Goal: Task Accomplishment & Management: Complete application form

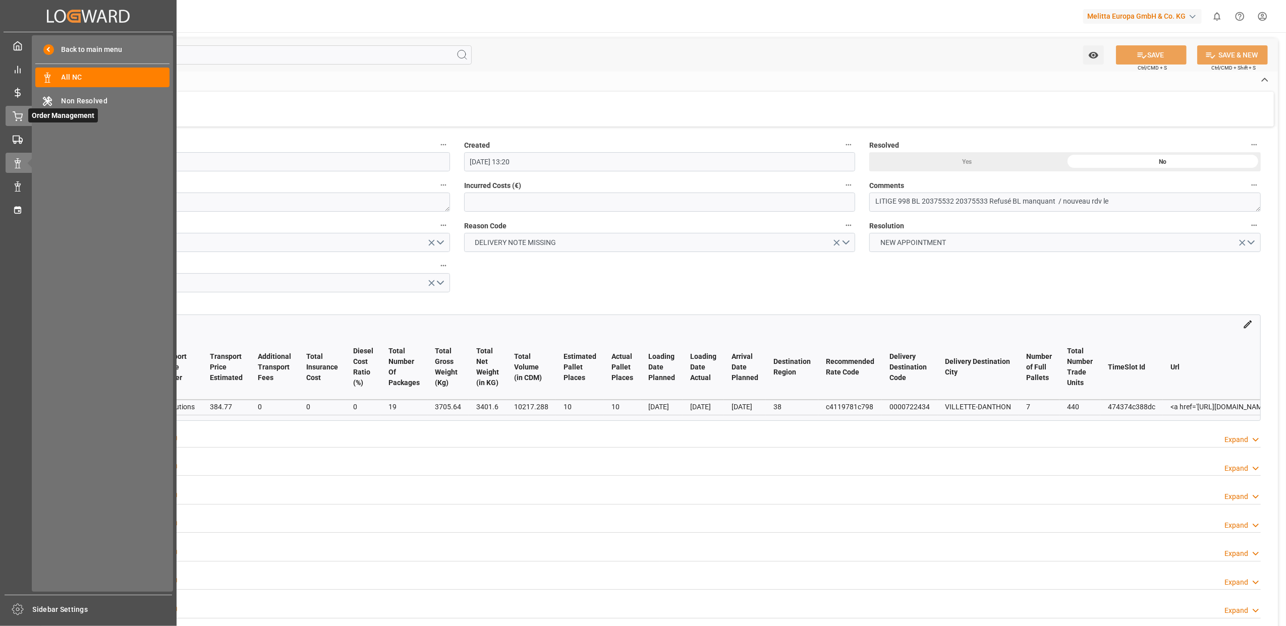
click at [17, 120] on div "Order Management Order Management" at bounding box center [88, 116] width 165 height 20
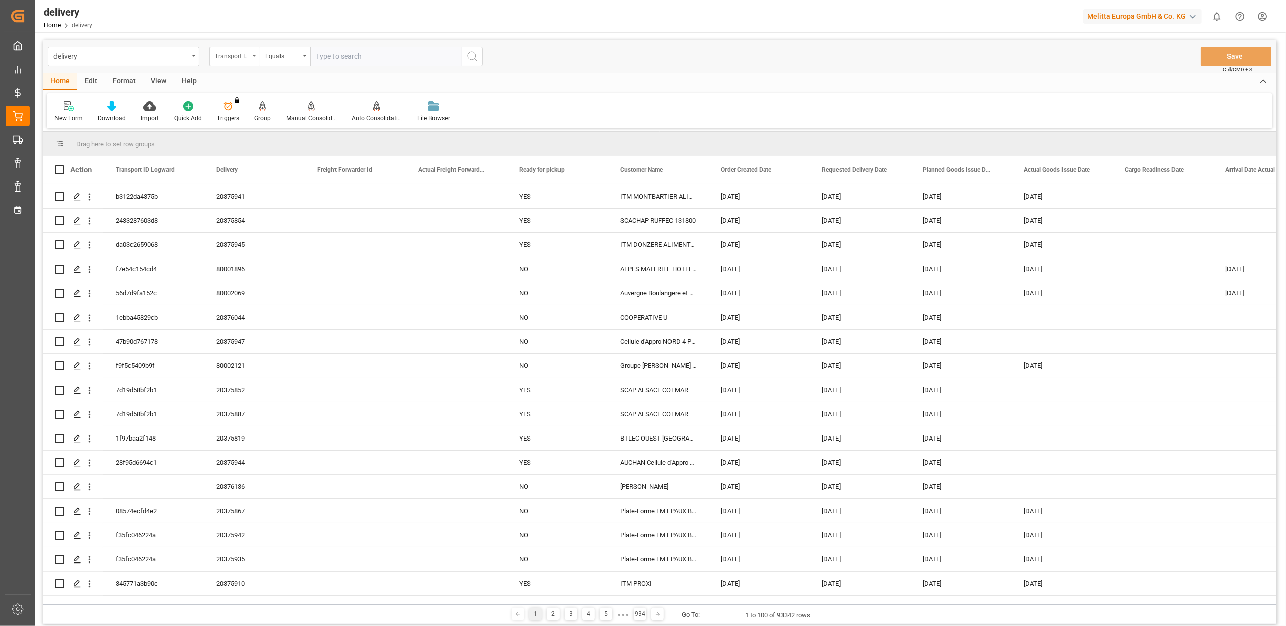
click at [251, 55] on div "Transport ID Logward" at bounding box center [234, 56] width 50 height 19
click at [249, 124] on div "Delivery" at bounding box center [285, 123] width 150 height 21
click at [342, 53] on input "text" at bounding box center [385, 56] width 151 height 19
type input "20375364"
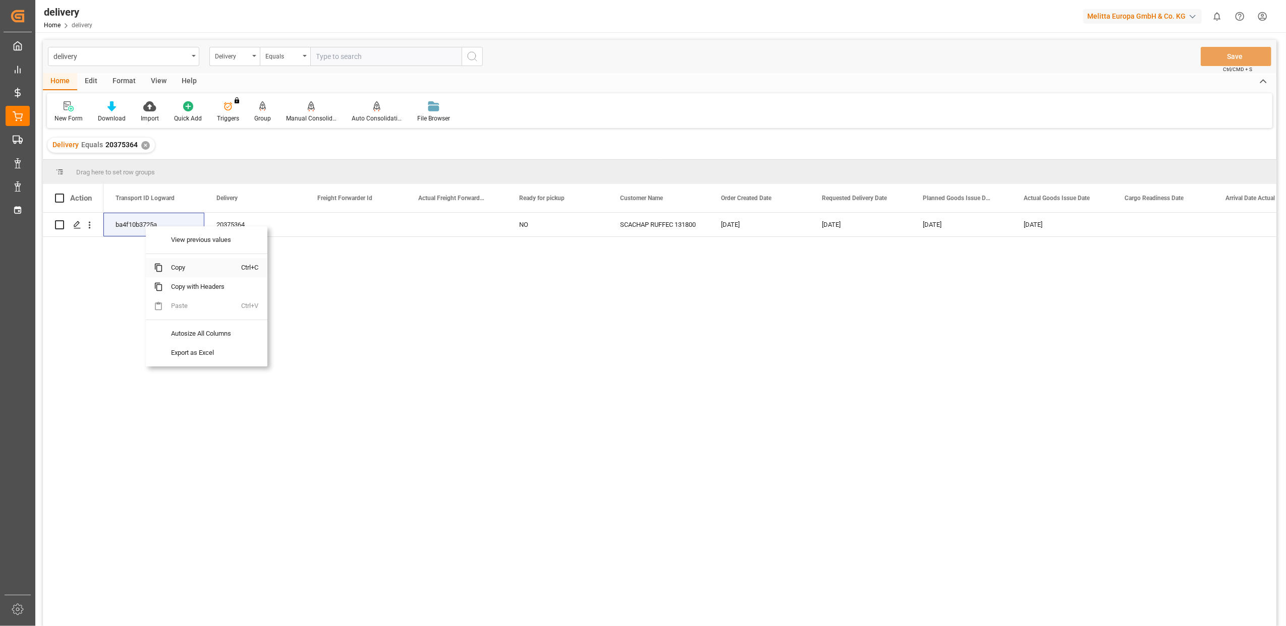
click at [182, 267] on span "Copy" at bounding box center [202, 267] width 79 height 19
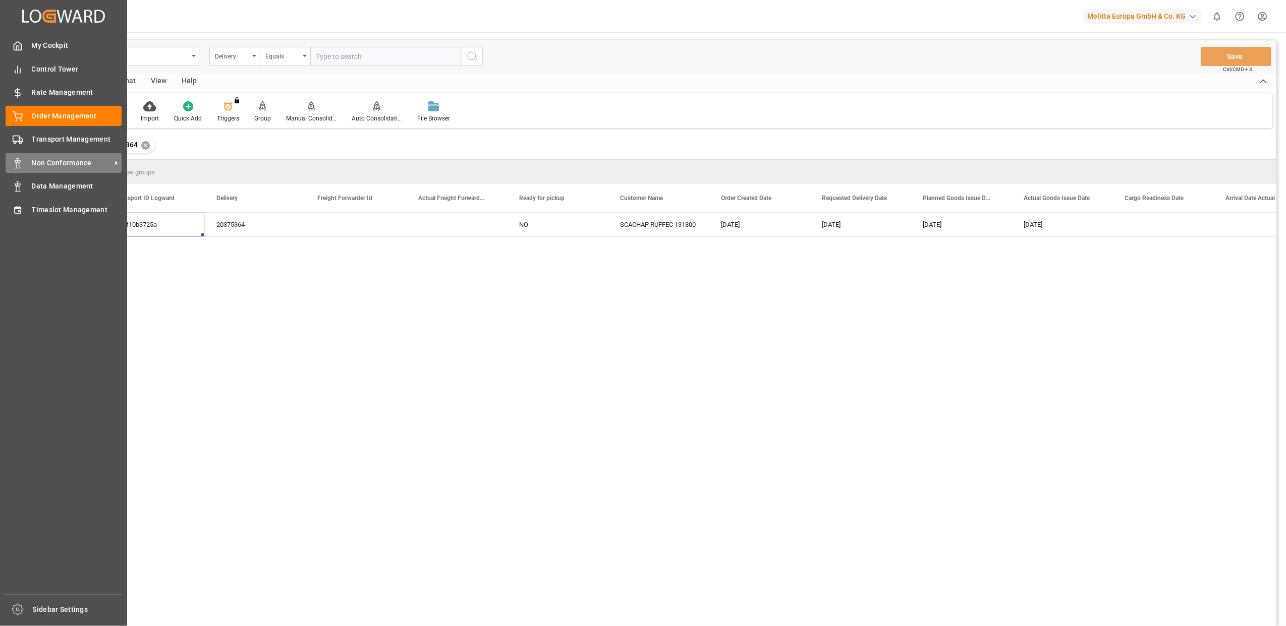
click at [25, 162] on div "Non Conformance Non Conformance" at bounding box center [64, 163] width 116 height 20
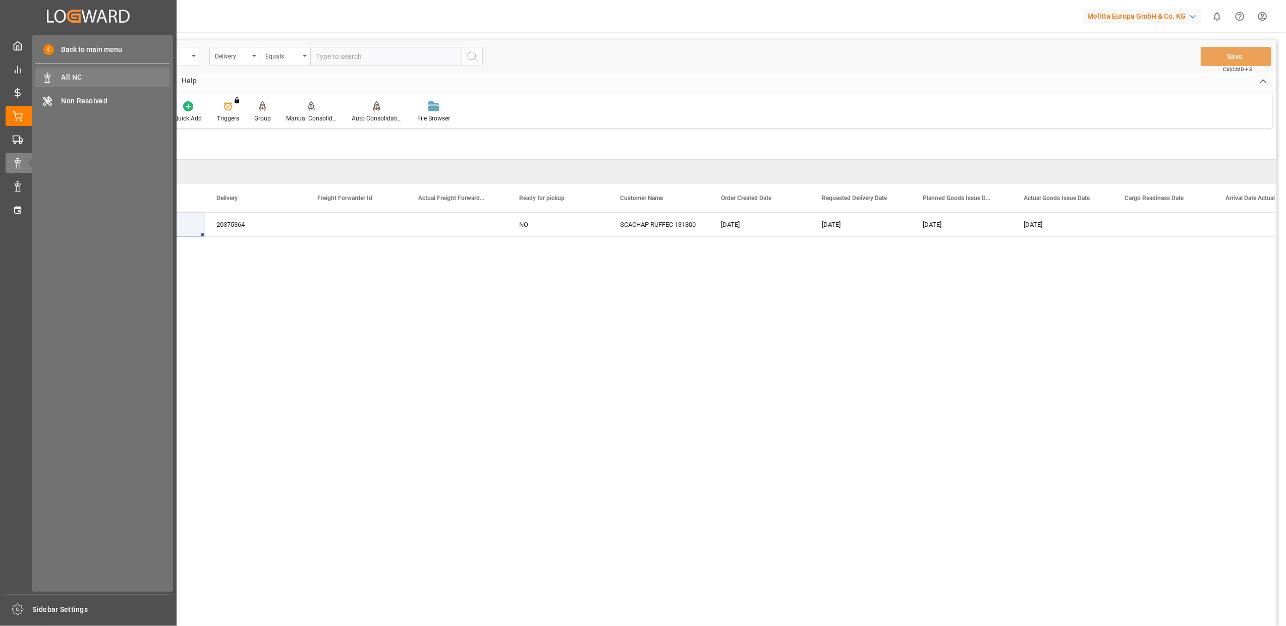
click at [97, 73] on span "All NC" at bounding box center [116, 77] width 108 height 11
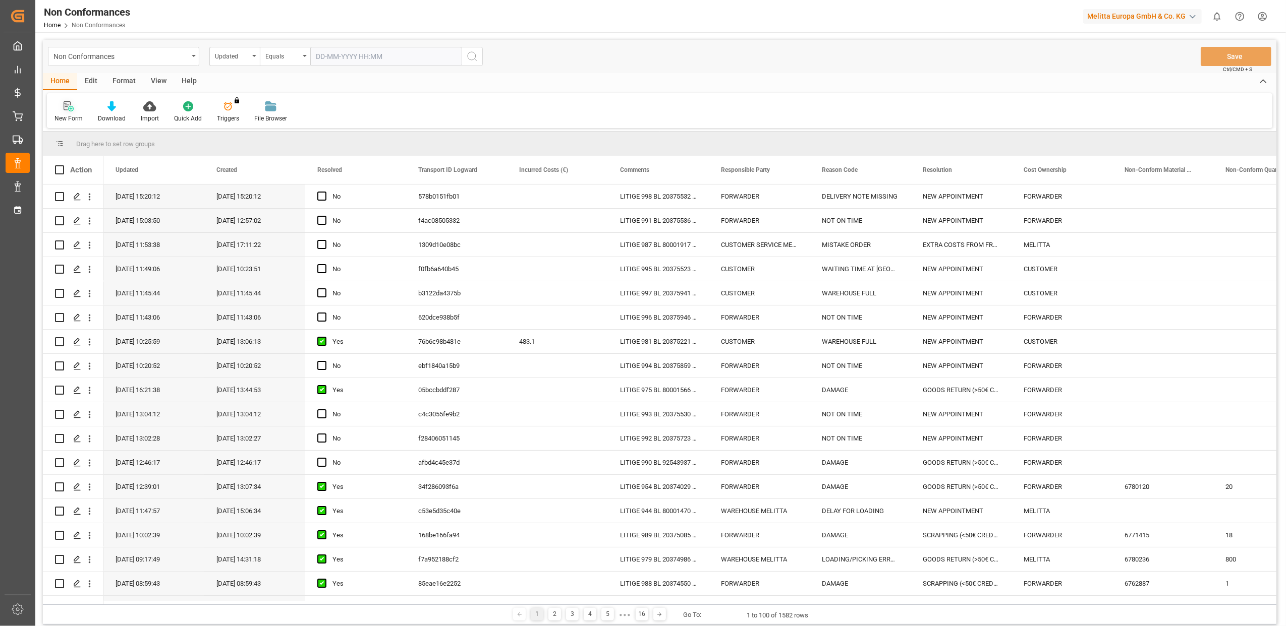
click at [67, 105] on icon at bounding box center [67, 105] width 7 height 9
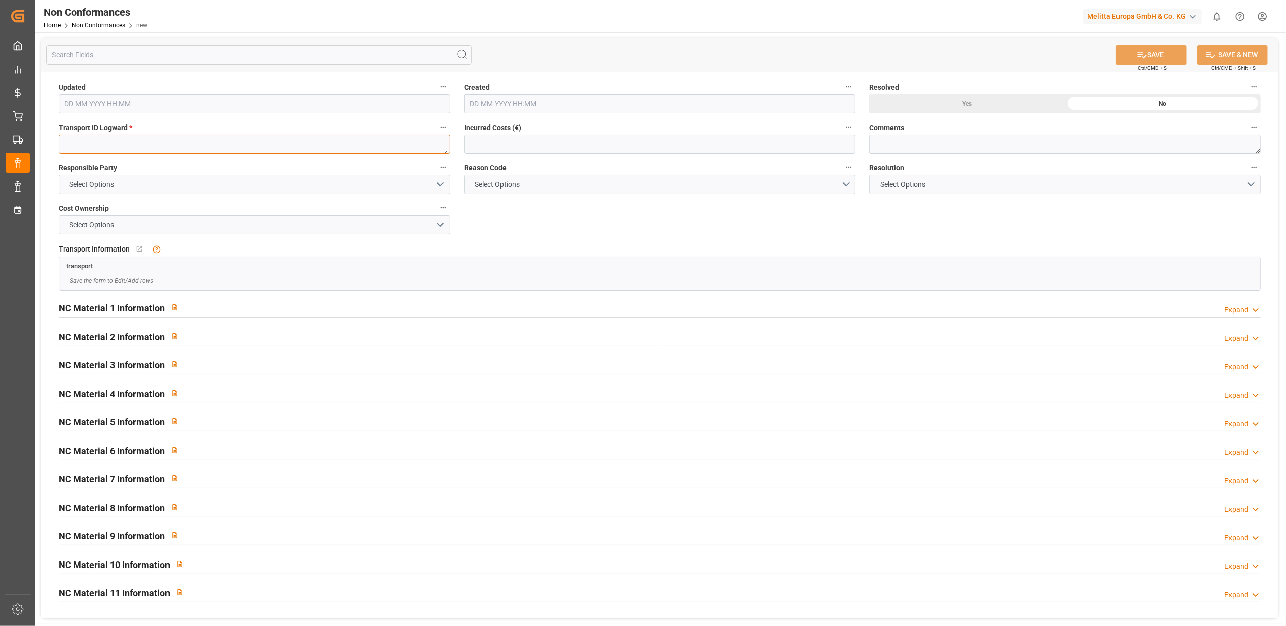
click at [204, 144] on textarea at bounding box center [254, 144] width 391 height 19
paste textarea "ba4f10b3725a"
type textarea "ba4f10b3725a"
click at [440, 185] on button "Select Options" at bounding box center [254, 184] width 391 height 19
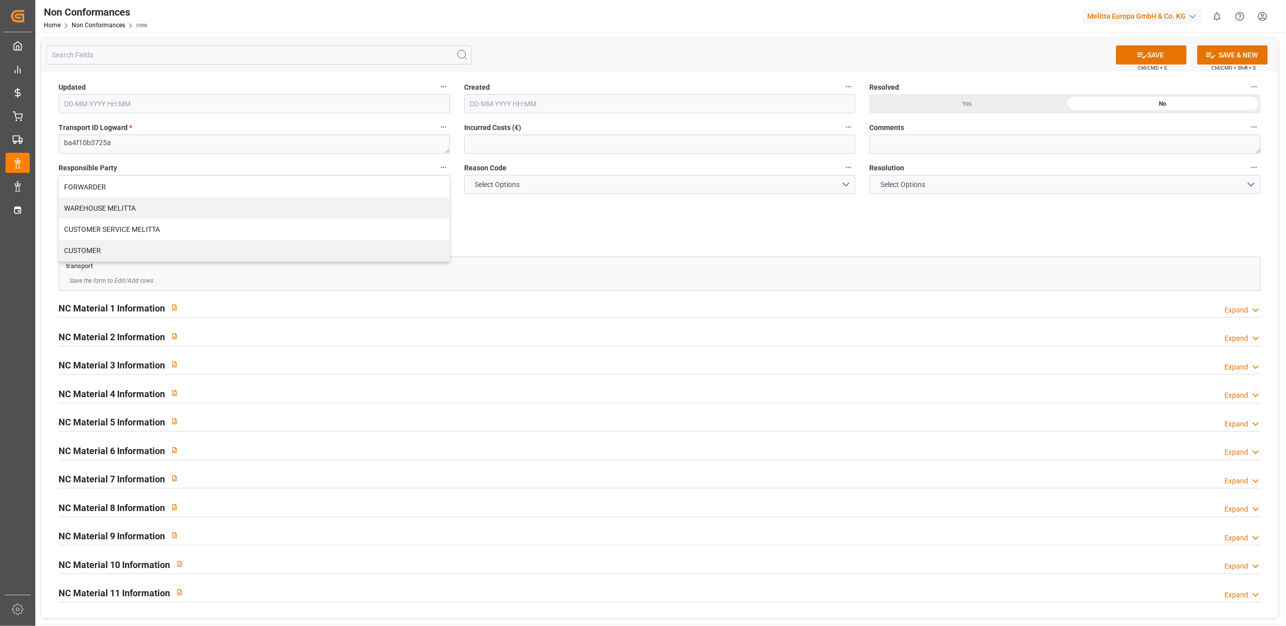
click at [582, 204] on div "Updated Created Resolved Yes No Transport ID Logward * ba4f10b3725a Incurred Co…" at bounding box center [659, 345] width 1236 height 547
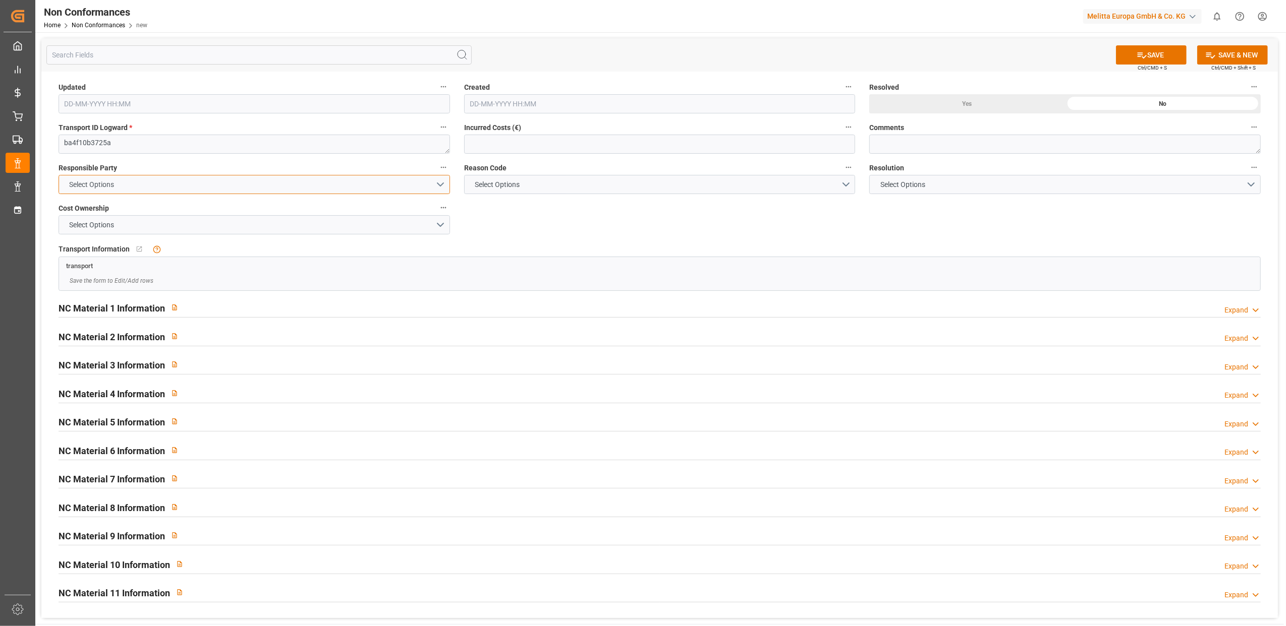
click at [446, 178] on button "Select Options" at bounding box center [254, 184] width 391 height 19
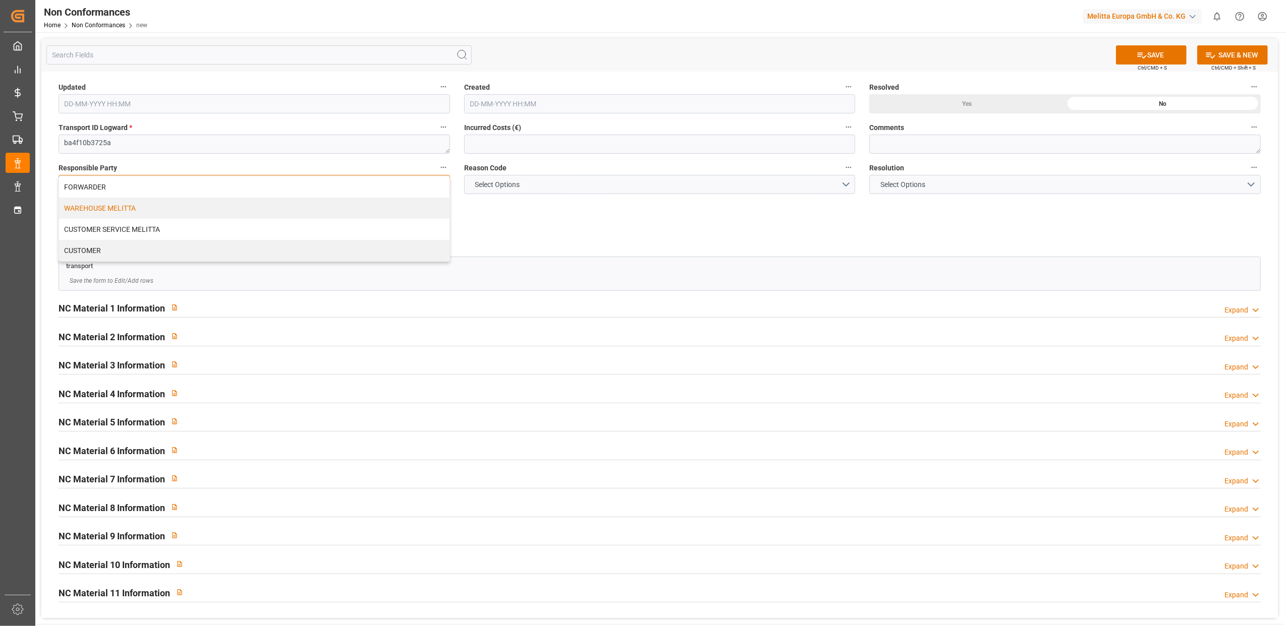
click at [176, 212] on div "WAREHOUSE MELITTA" at bounding box center [254, 208] width 390 height 21
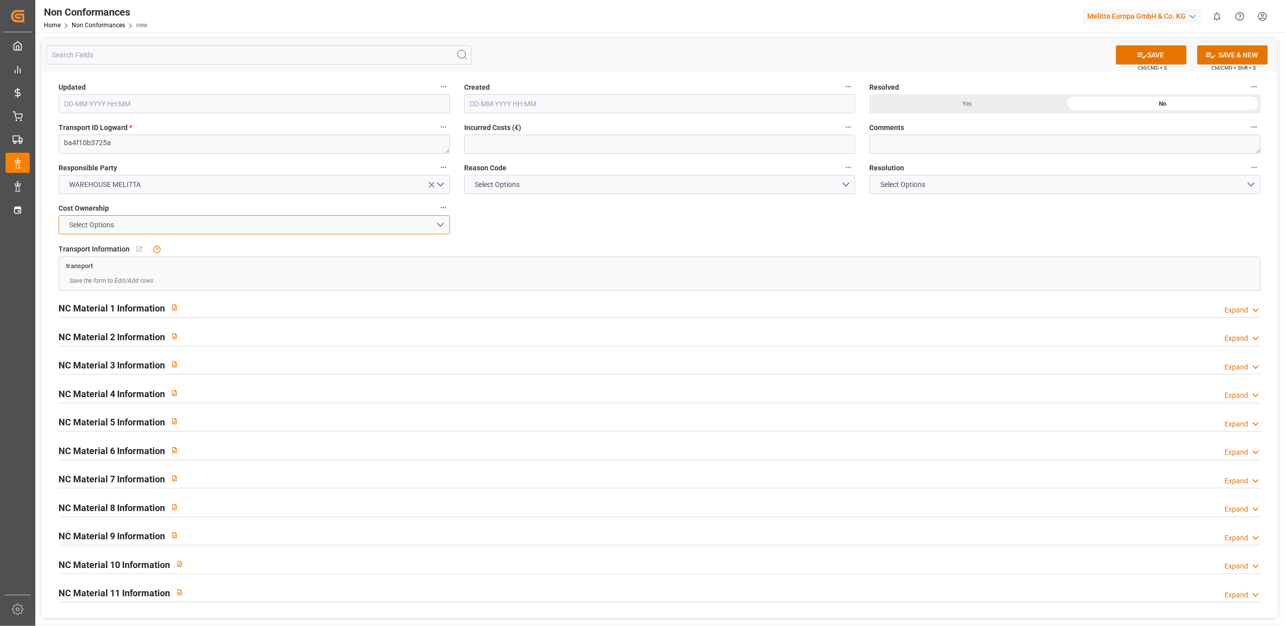
click at [442, 222] on button "Select Options" at bounding box center [254, 224] width 391 height 19
click at [97, 252] on div "MELITTA" at bounding box center [254, 248] width 390 height 21
click at [846, 185] on button "Select Options" at bounding box center [659, 184] width 391 height 19
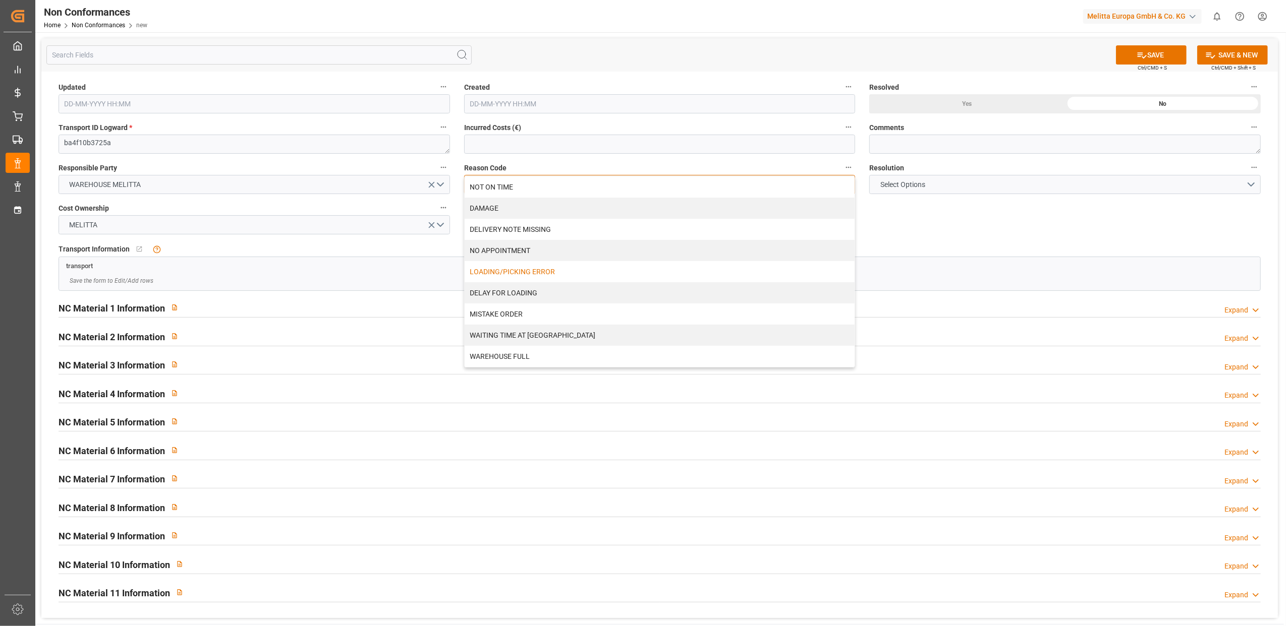
click at [508, 269] on div "LOADING/PICKING ERROR" at bounding box center [660, 271] width 390 height 21
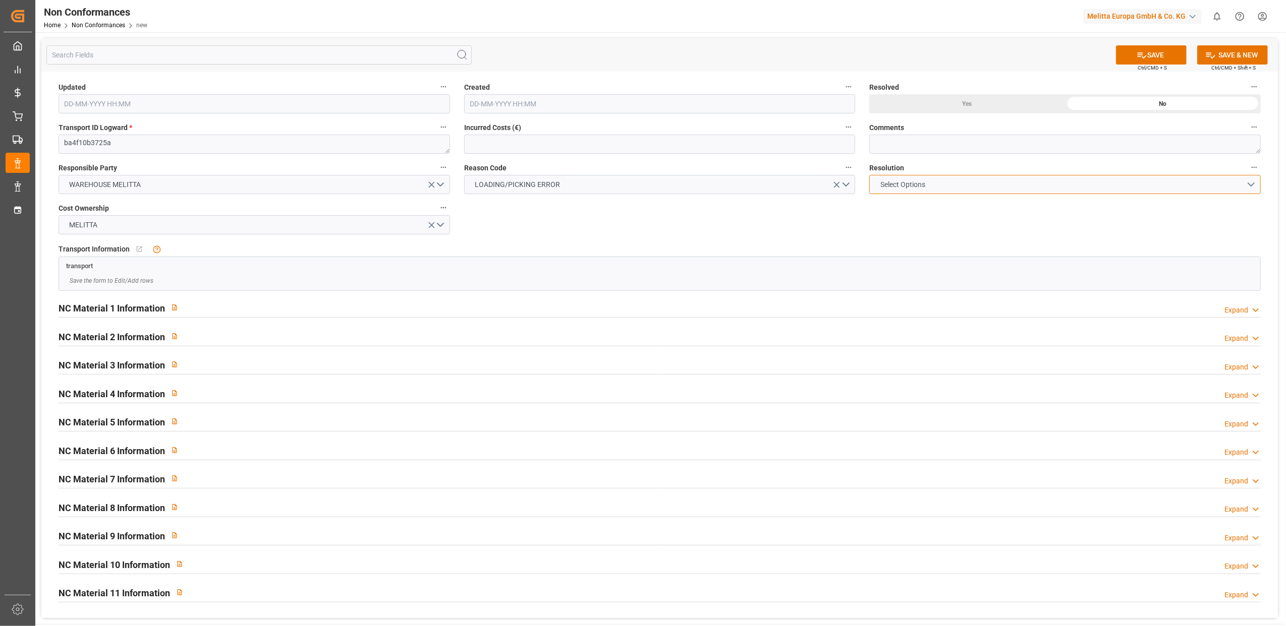
click at [1250, 186] on button "Select Options" at bounding box center [1064, 184] width 391 height 19
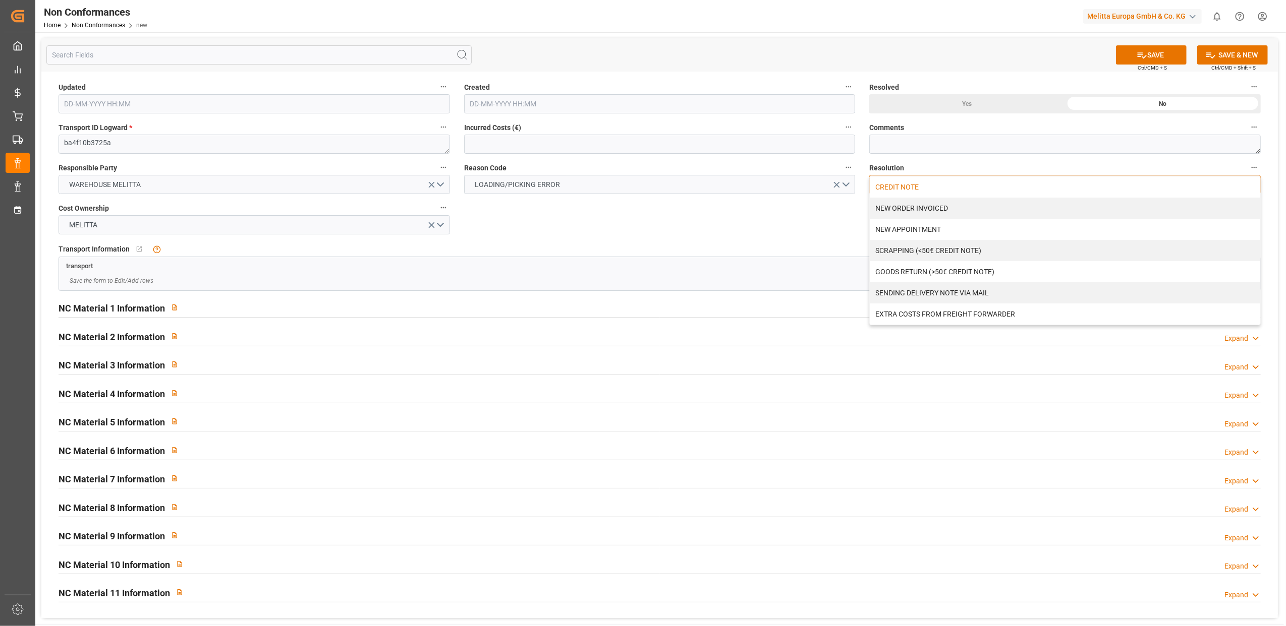
click at [967, 194] on div "CREDIT NOTE" at bounding box center [1065, 187] width 390 height 21
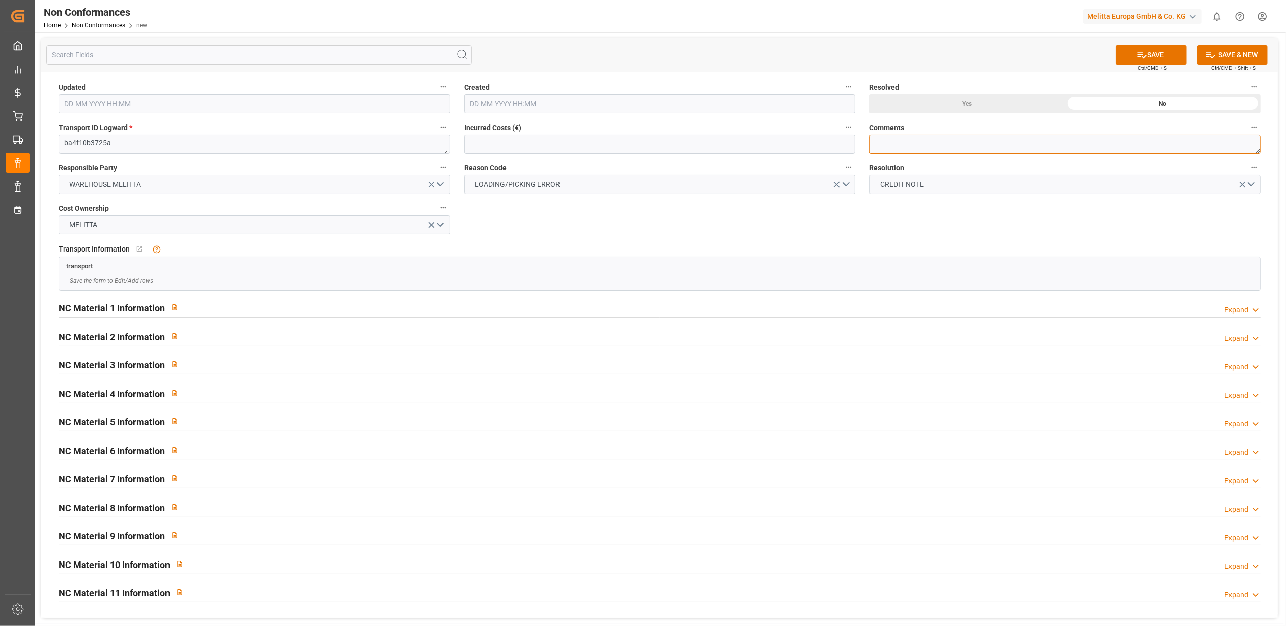
click at [900, 144] on textarea at bounding box center [1064, 144] width 391 height 19
type textarea "LITIGE 999 BL 20375364 Manque"
click at [1163, 53] on button "SAVE" at bounding box center [1151, 54] width 71 height 19
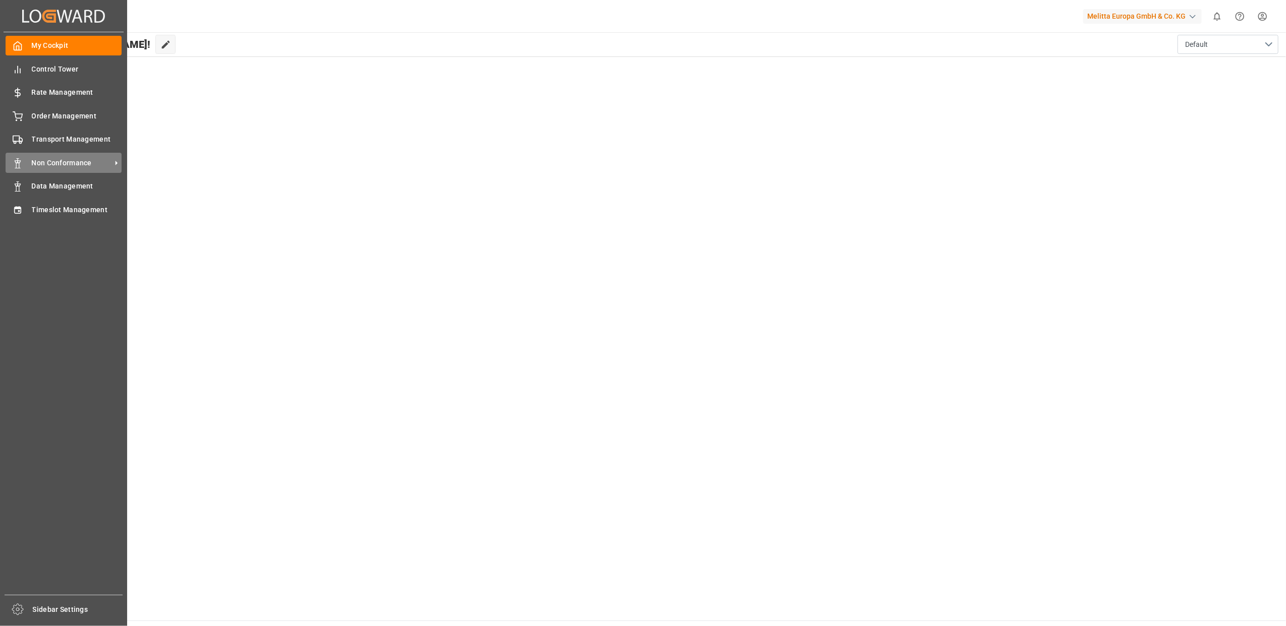
click at [79, 160] on span "Non Conformance" at bounding box center [72, 163] width 80 height 11
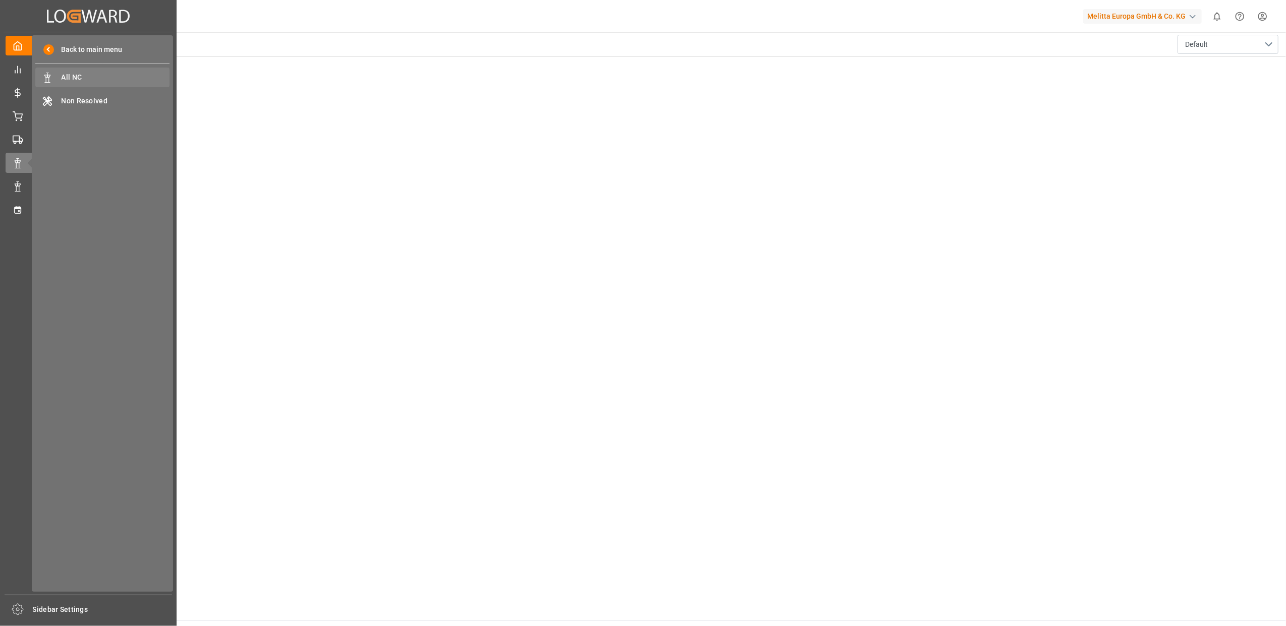
click at [83, 77] on span "All NC" at bounding box center [116, 77] width 108 height 11
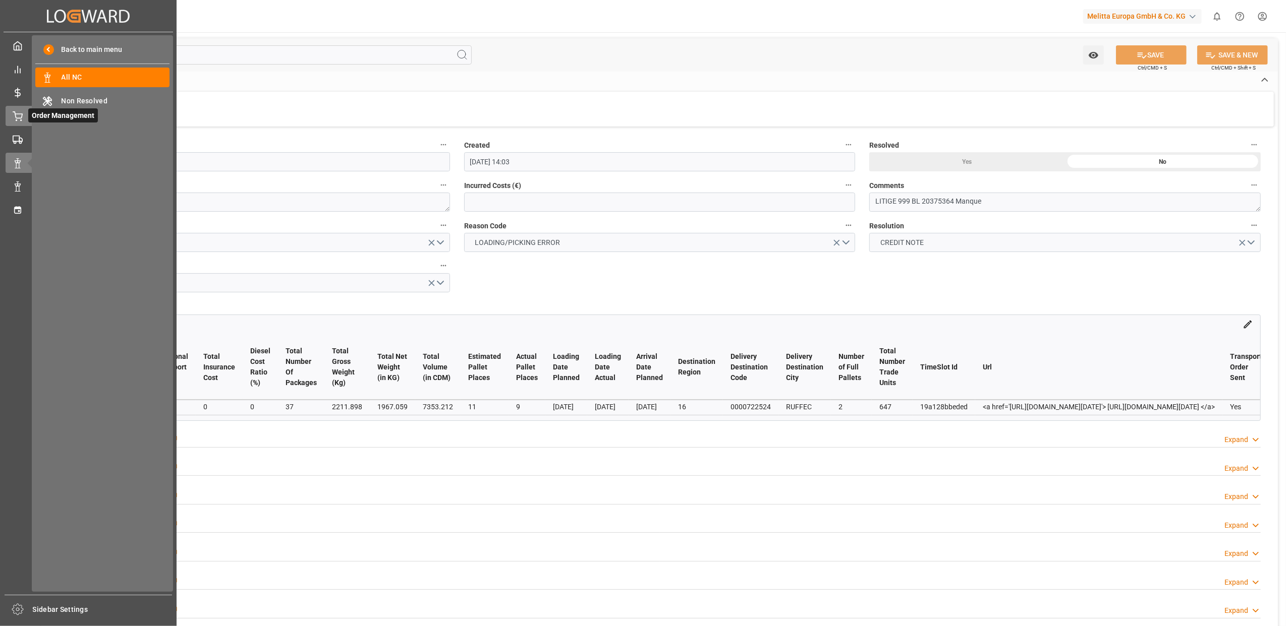
click at [24, 121] on div "Order Management Order Management" at bounding box center [88, 116] width 165 height 20
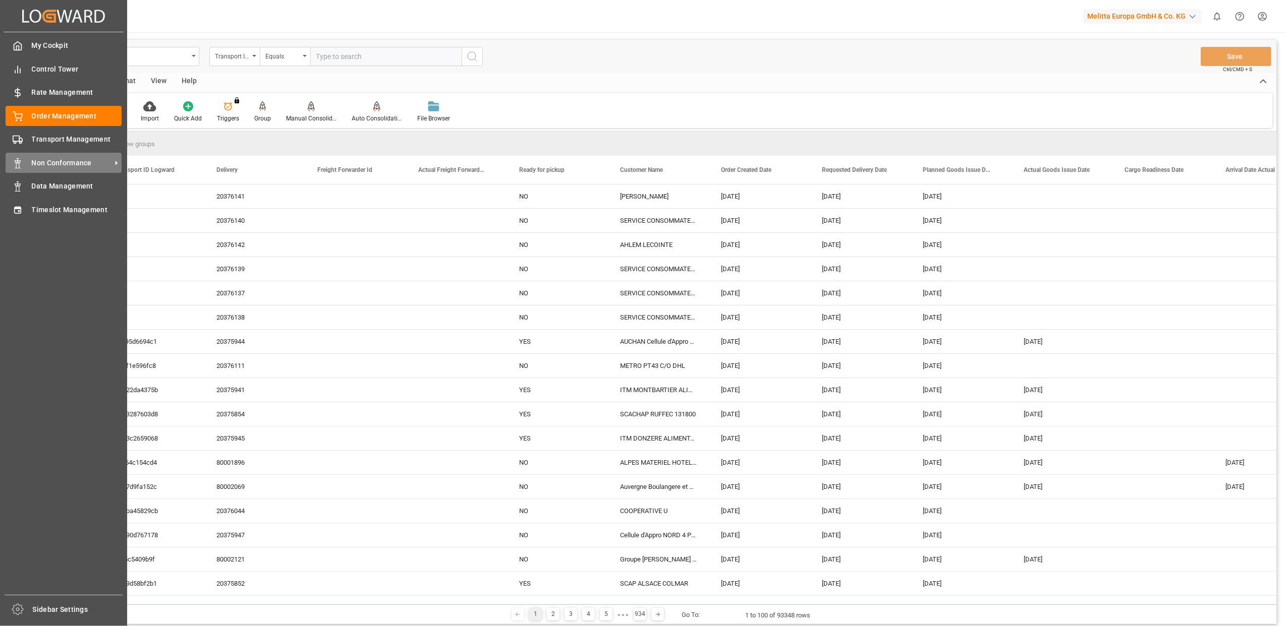
click at [82, 160] on span "Non Conformance" at bounding box center [72, 163] width 80 height 11
click at [39, 160] on span "Non Conformance" at bounding box center [72, 163] width 80 height 11
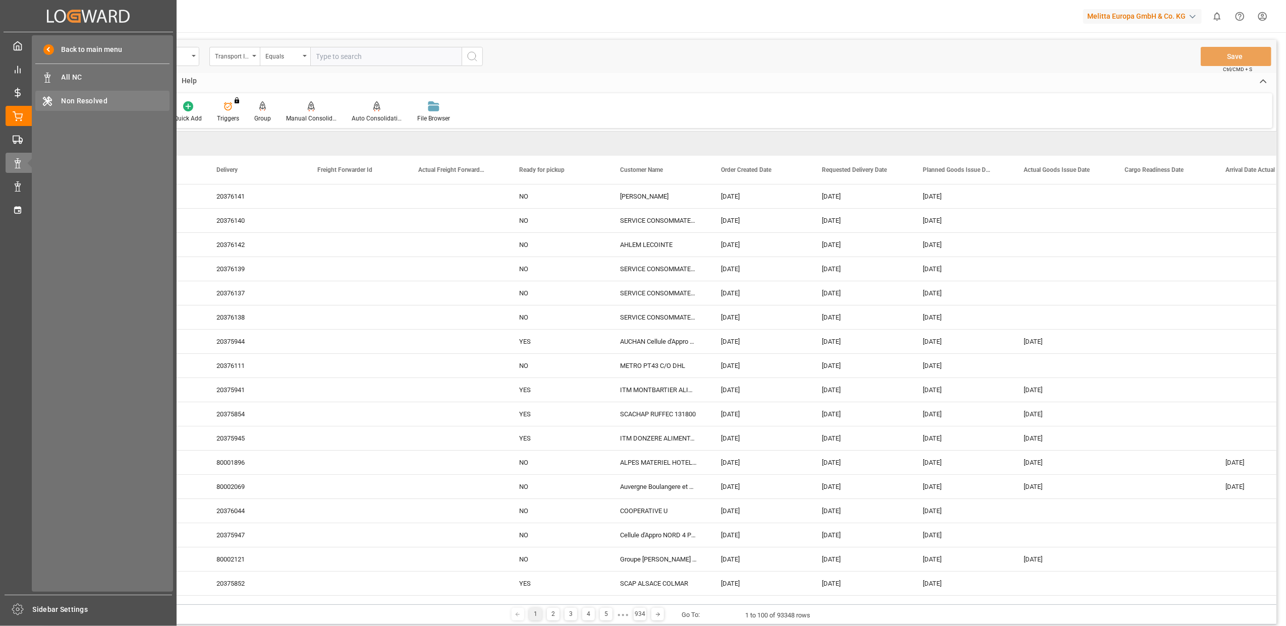
click at [113, 93] on div "Non Resolved Non Resolved" at bounding box center [102, 101] width 134 height 20
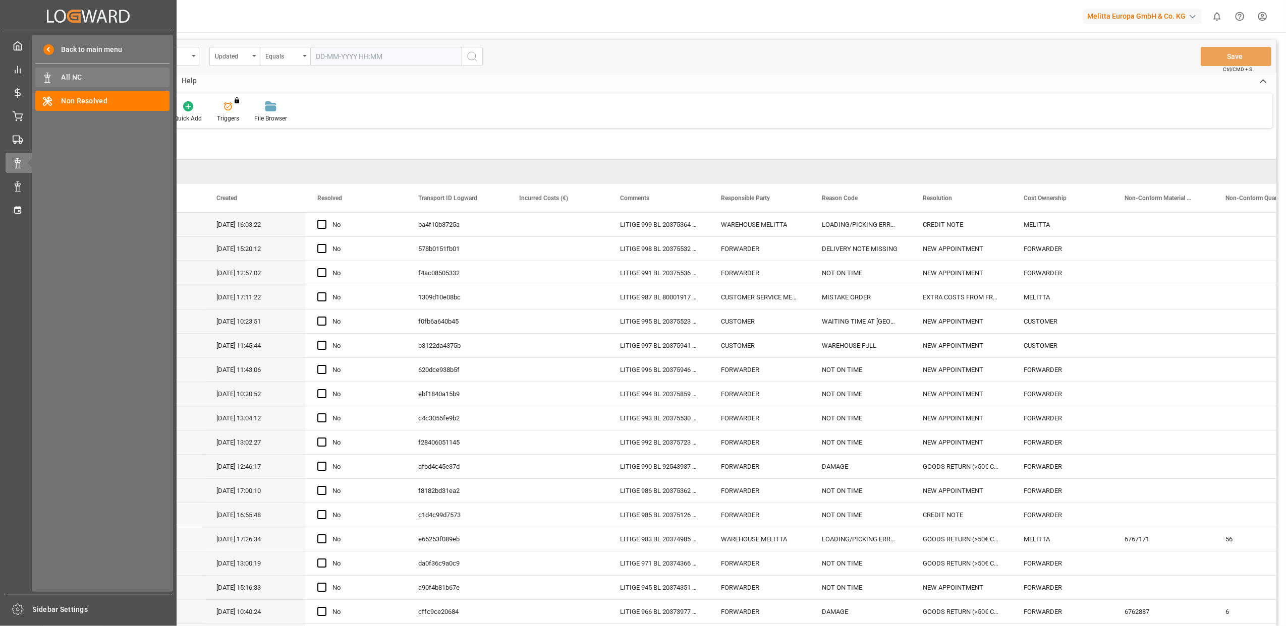
click at [99, 75] on span "All NC" at bounding box center [116, 77] width 108 height 11
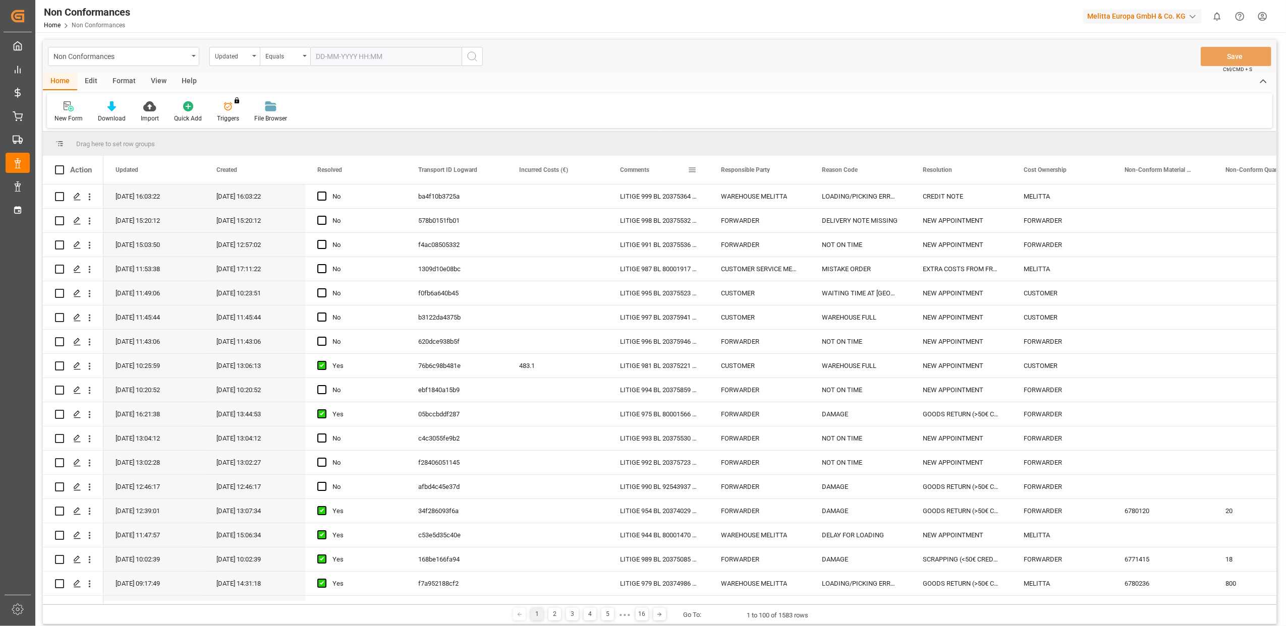
click at [694, 165] on span at bounding box center [691, 169] width 9 height 9
click at [738, 171] on span "filter" at bounding box center [738, 171] width 9 height 9
type input "20371872"
click at [757, 256] on button "Apply" at bounding box center [751, 256] width 19 height 10
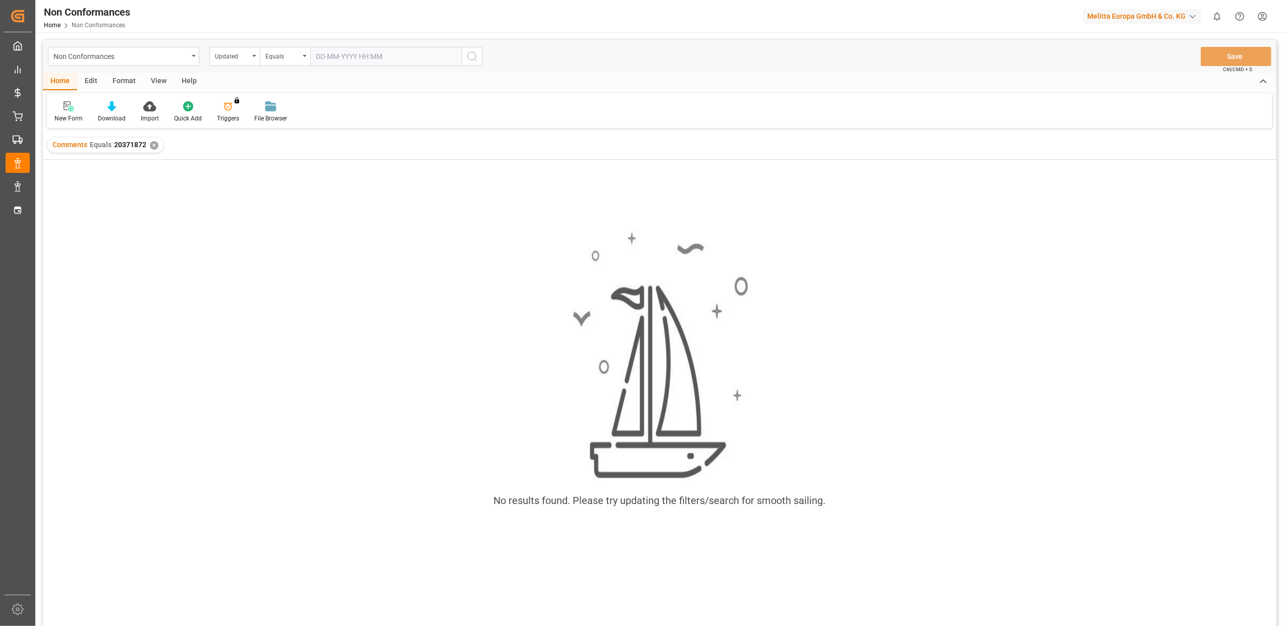
click at [154, 146] on div "✕" at bounding box center [154, 145] width 9 height 9
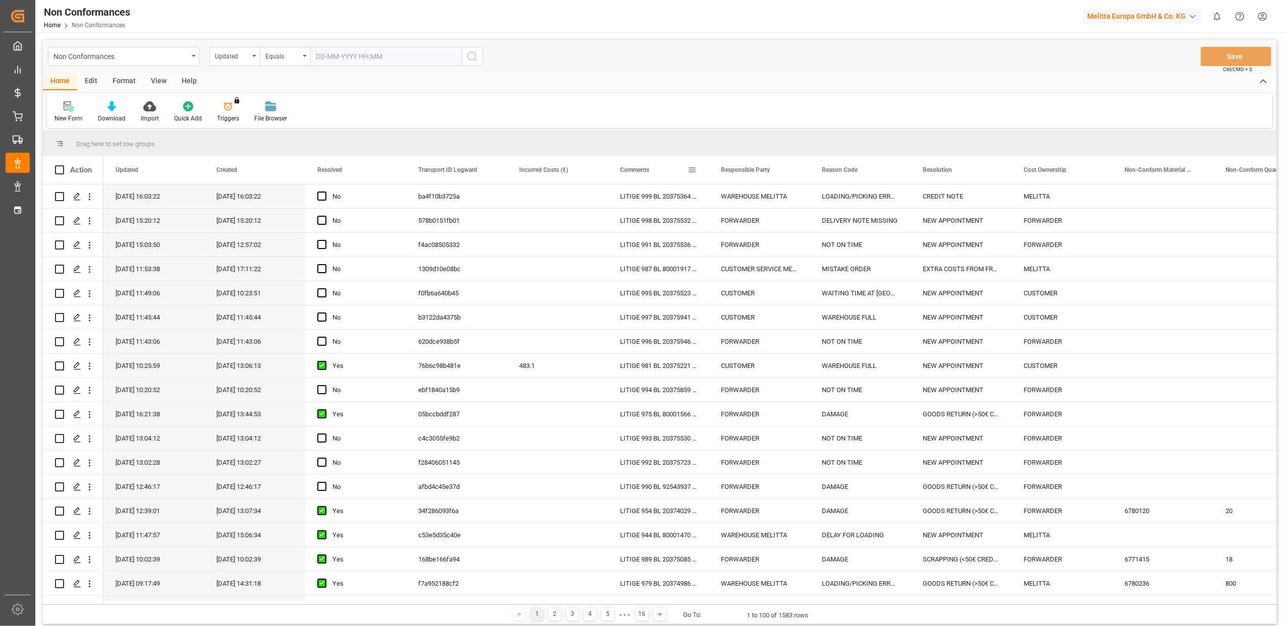
click at [693, 172] on span at bounding box center [691, 169] width 9 height 9
click at [787, 200] on span "Filtering operator" at bounding box center [782, 199] width 9 height 9
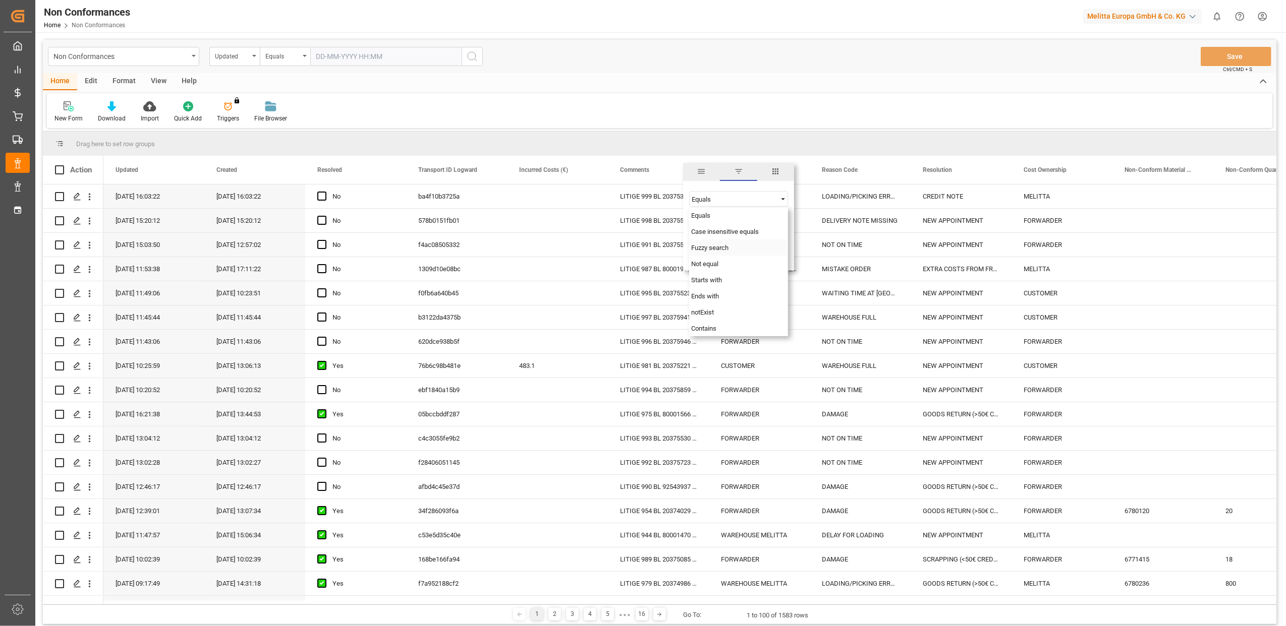
click at [718, 251] on span "Fuzzy search" at bounding box center [709, 248] width 37 height 8
click at [724, 218] on input "Filter Value" at bounding box center [738, 224] width 99 height 20
type input "20371872"
click at [749, 253] on button "Apply" at bounding box center [751, 256] width 19 height 10
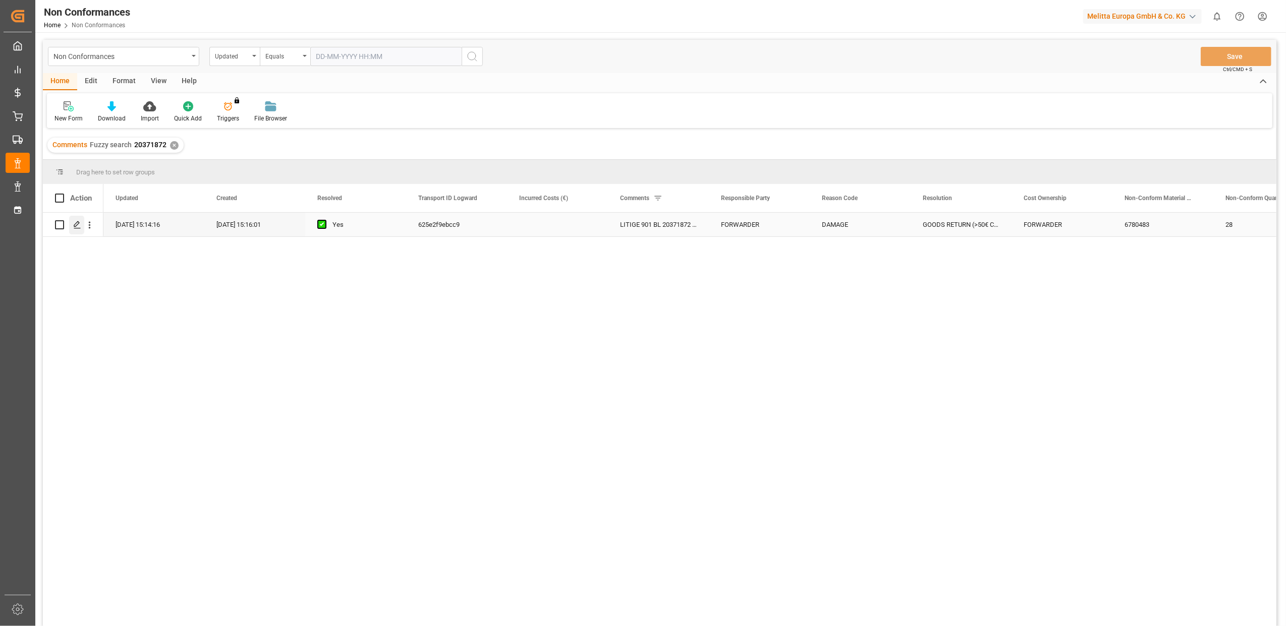
click at [75, 229] on div "Press SPACE to select this row." at bounding box center [76, 225] width 15 height 19
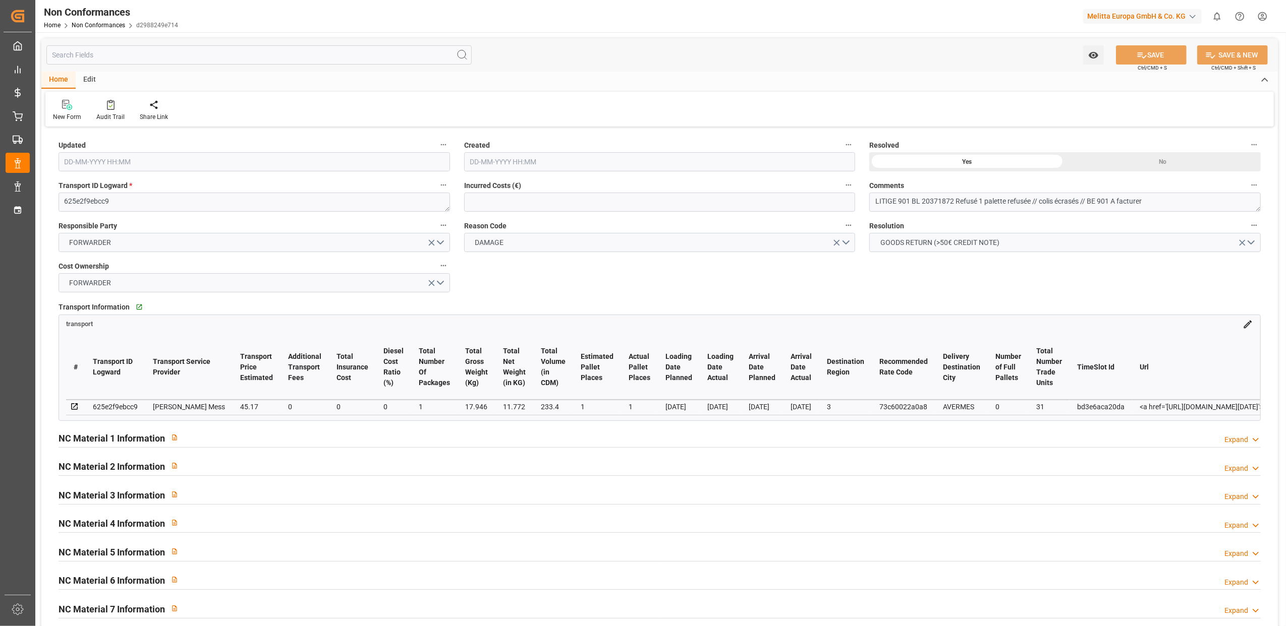
type input "11-07-2025 13:14"
type input "26-06-2025 13:16"
drag, startPoint x: 1171, startPoint y: 203, endPoint x: 1114, endPoint y: 204, distance: 57.0
click at [1114, 204] on textarea "LITIGE 901 BL 20371872 Refusé 1 palette refusée // colis écrasés // BE 901 A fa…" at bounding box center [1064, 202] width 391 height 19
click at [1157, 198] on textarea "LITIGE 901 BL 20371872 Refusé 1 palette refusée // colis écrasés // BE 901 Fact…" at bounding box center [1064, 202] width 391 height 19
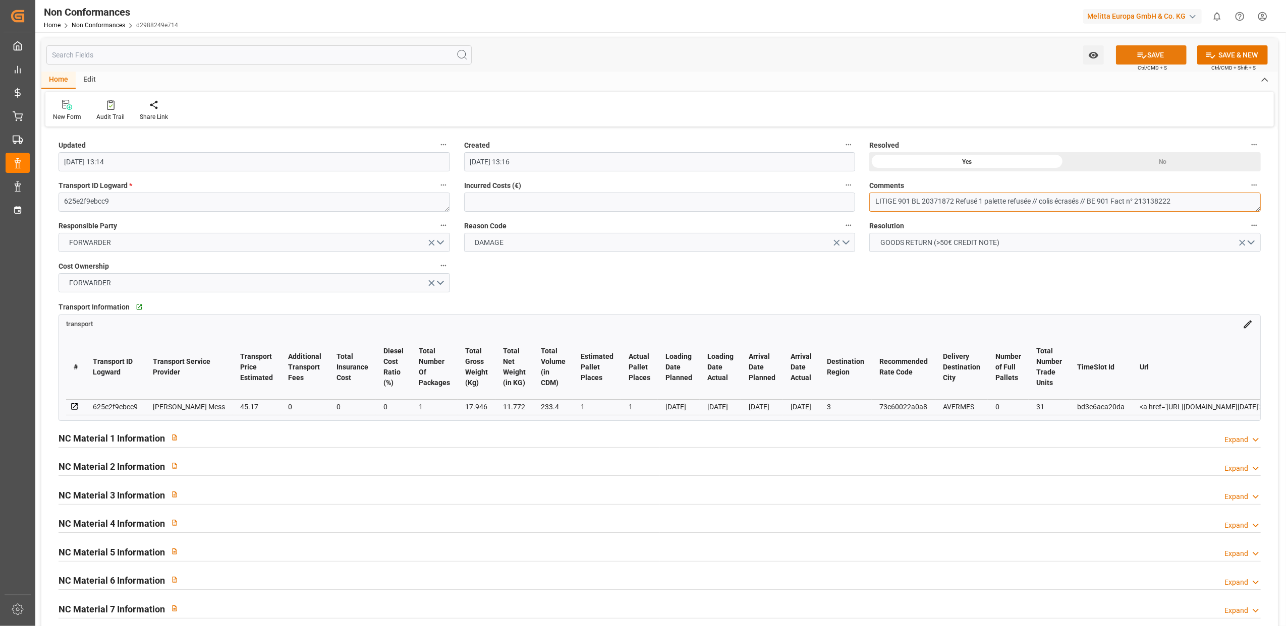
type textarea "LITIGE 901 BL 20371872 Refusé 1 palette refusée // colis écrasés // BE 901 Fact…"
click at [1137, 51] on icon at bounding box center [1141, 55] width 11 height 11
type input "12-08-2025 14:05"
